Goal: Transaction & Acquisition: Book appointment/travel/reservation

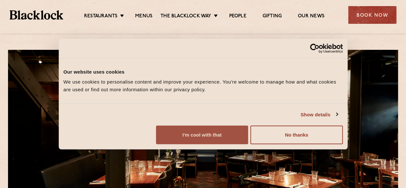
click at [248, 144] on button "I'm cool with that" at bounding box center [202, 134] width 92 height 19
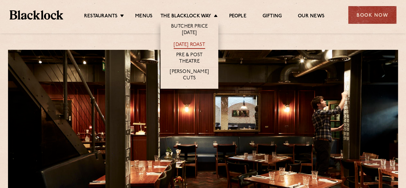
click at [192, 44] on link "[DATE] Roast" at bounding box center [188, 45] width 31 height 7
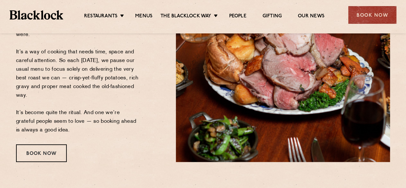
scroll to position [160, 0]
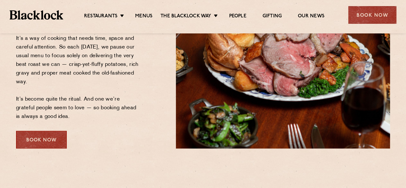
click at [51, 141] on div "Book Now" at bounding box center [41, 139] width 51 height 18
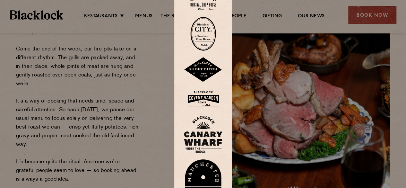
scroll to position [96, 0]
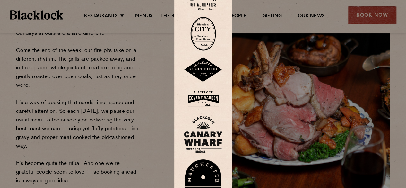
click at [208, 100] on img at bounding box center [203, 98] width 38 height 21
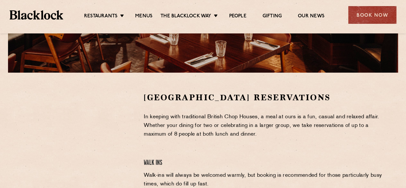
scroll to position [192, 0]
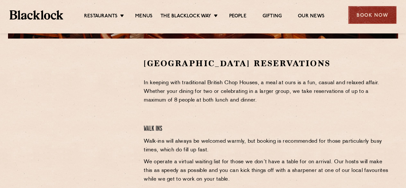
click at [373, 14] on div "Book Now" at bounding box center [372, 15] width 48 height 18
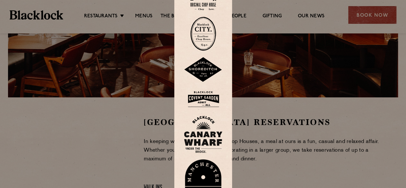
scroll to position [96, 0]
